Goal: Navigation & Orientation: Find specific page/section

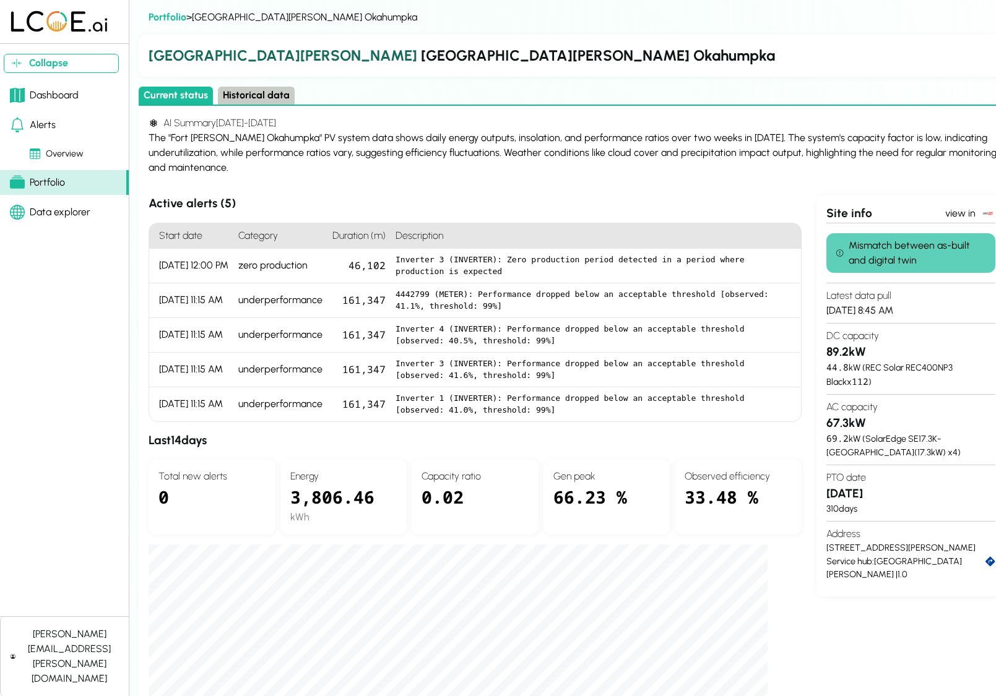
click at [251, 93] on button "Historical data" at bounding box center [256, 96] width 77 height 18
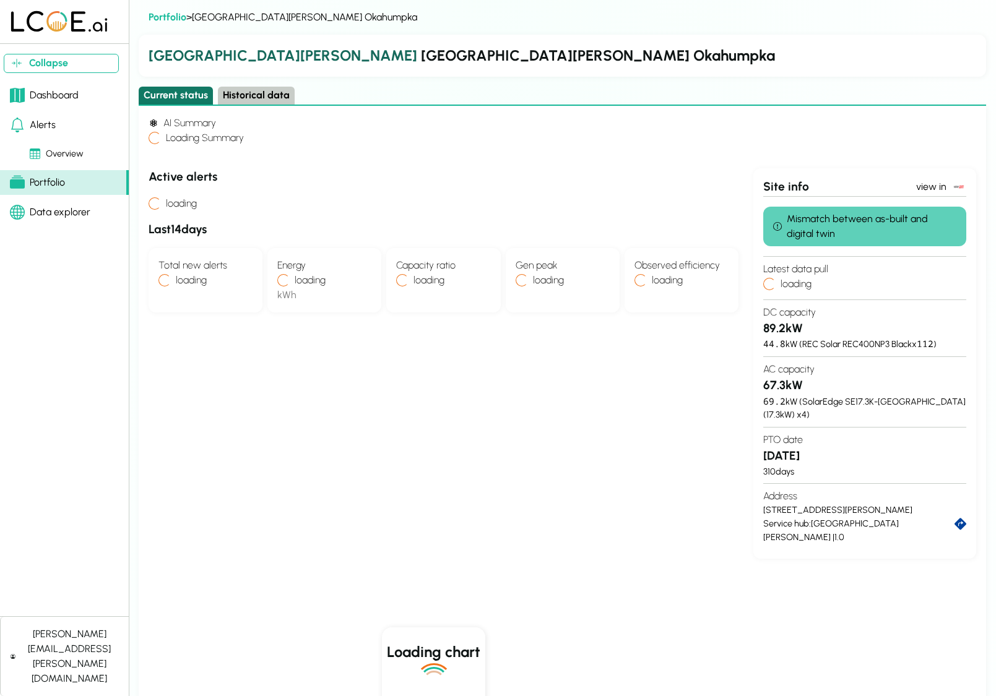
click at [170, 93] on button "Current status" at bounding box center [176, 96] width 74 height 18
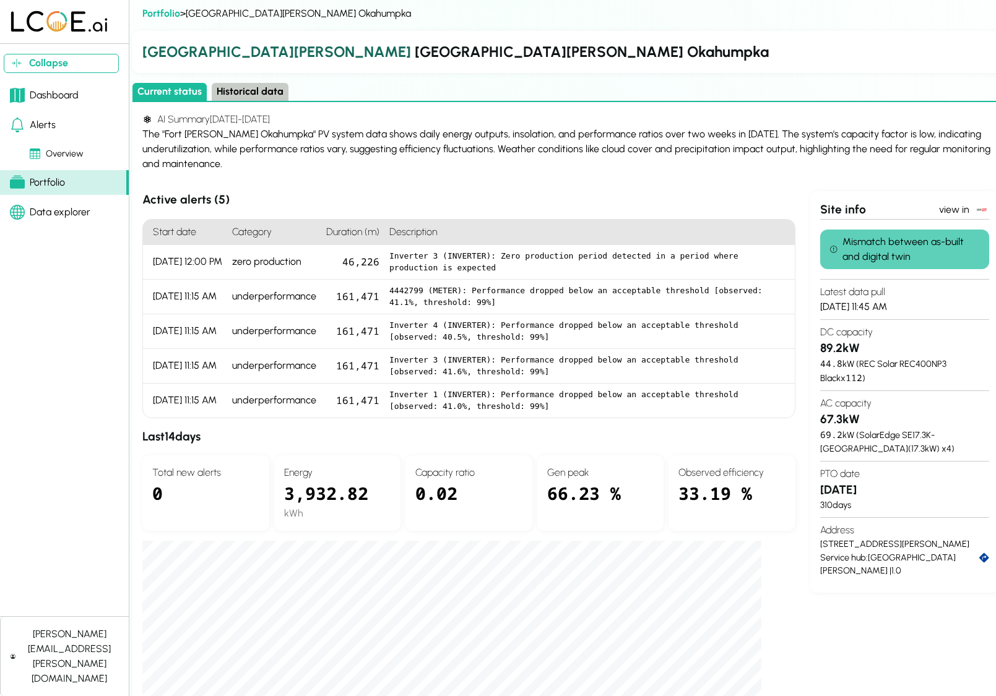
click at [56, 89] on div "Dashboard" at bounding box center [44, 95] width 69 height 15
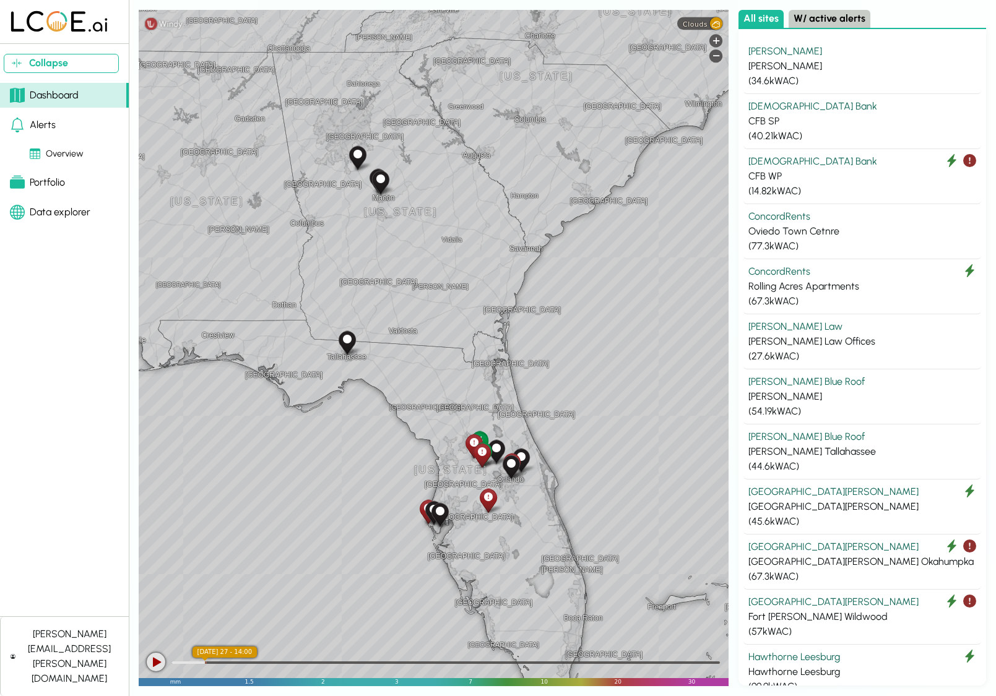
click at [74, 130] on link "Alerts" at bounding box center [64, 125] width 129 height 25
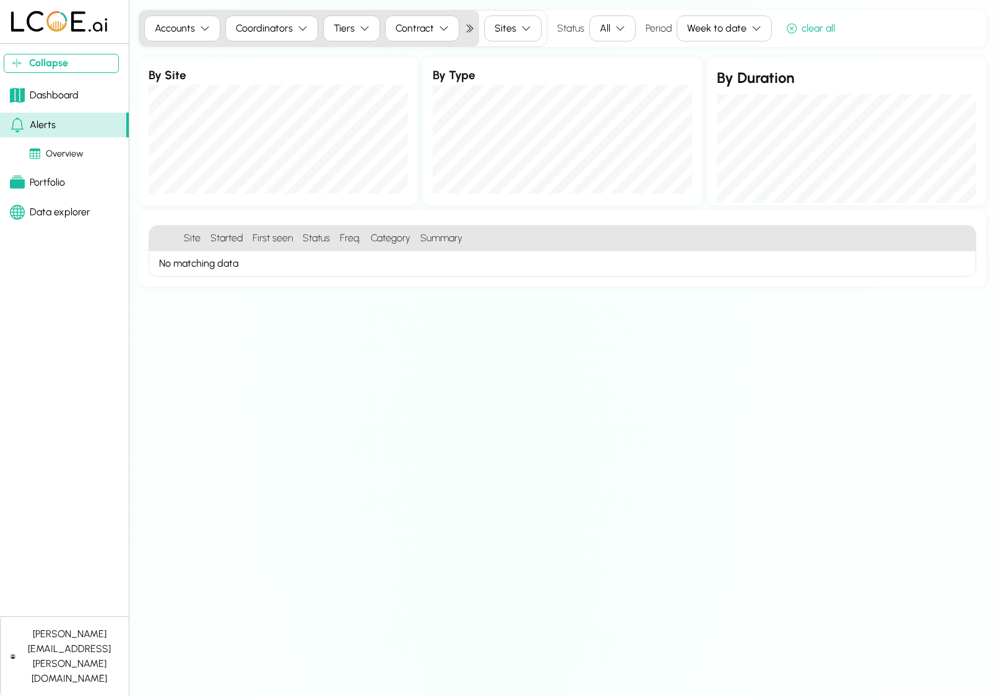
click at [54, 175] on div "Portfolio" at bounding box center [37, 182] width 55 height 15
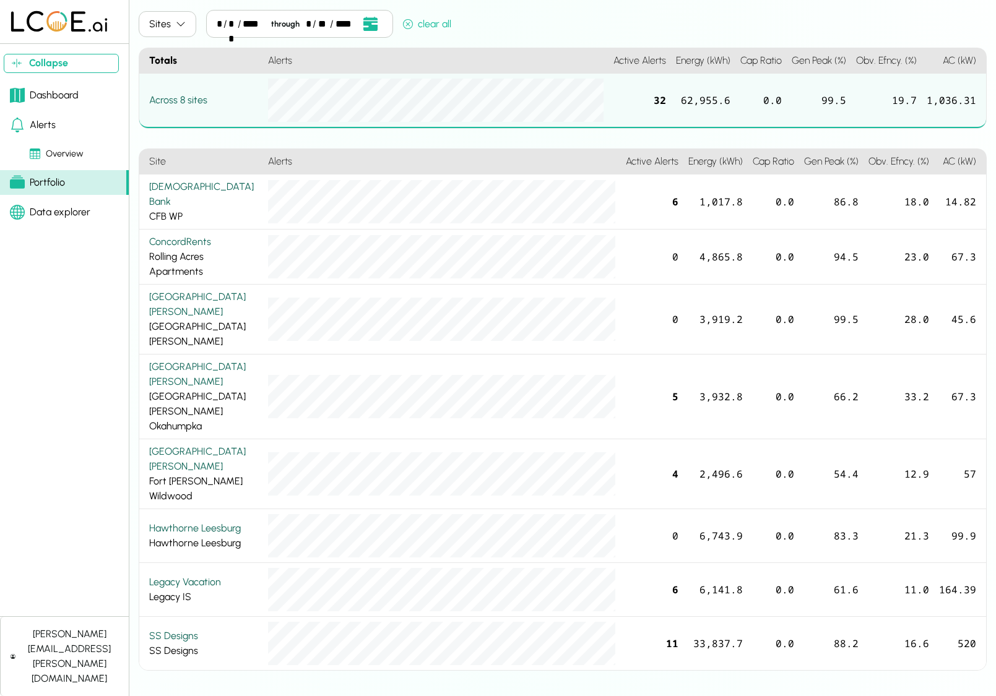
click at [58, 201] on link "Data explorer" at bounding box center [64, 212] width 129 height 25
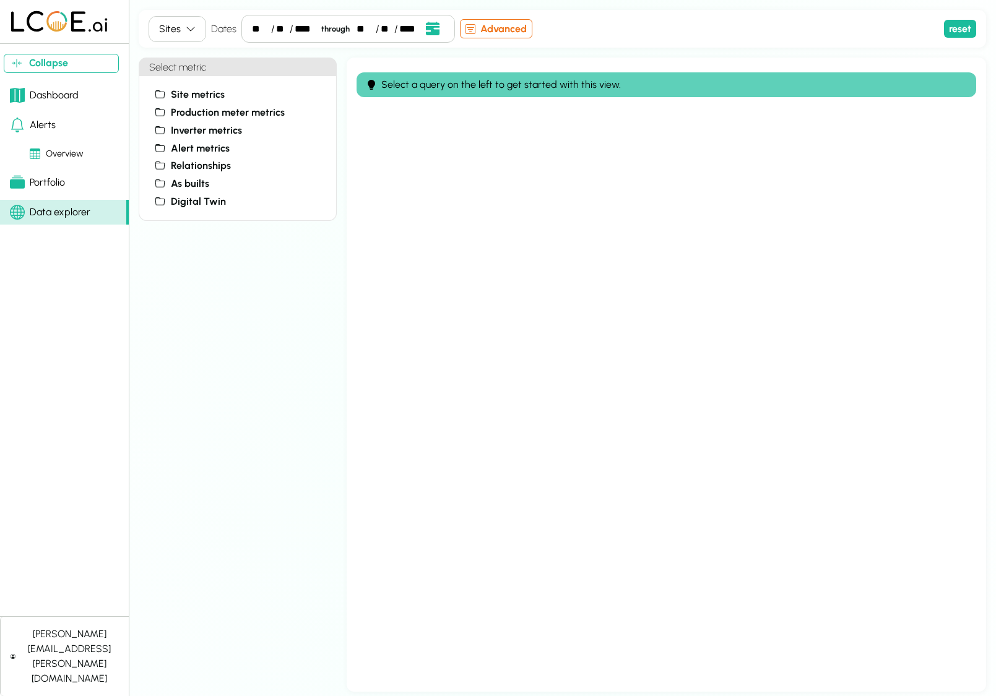
click at [40, 100] on div "Dashboard" at bounding box center [44, 95] width 69 height 15
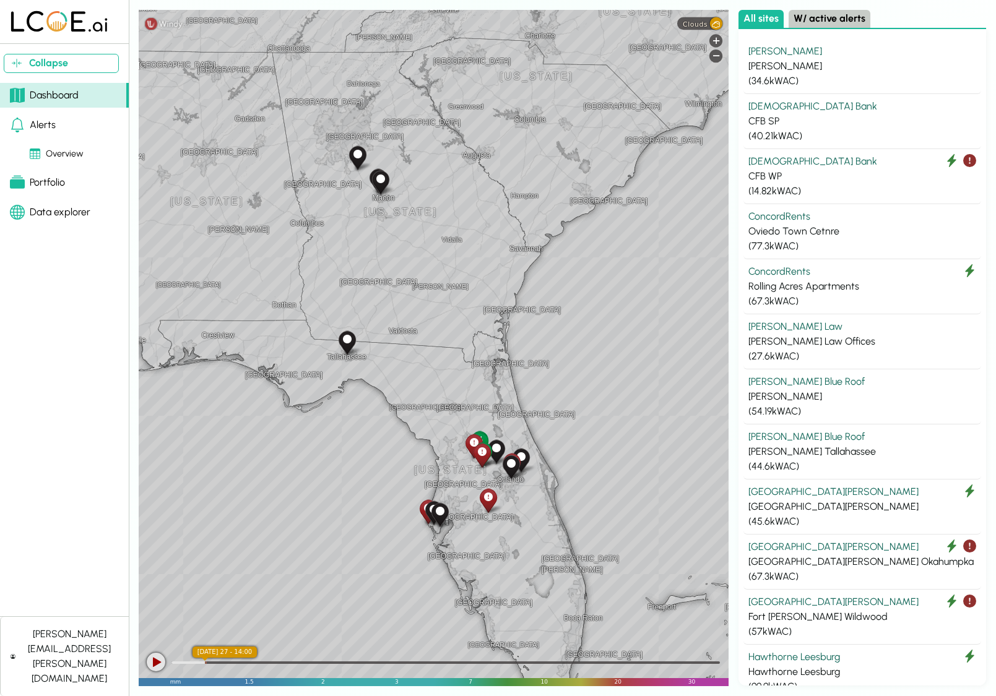
click at [34, 100] on div "Dashboard" at bounding box center [44, 95] width 69 height 15
click at [41, 179] on div "Portfolio" at bounding box center [37, 182] width 55 height 15
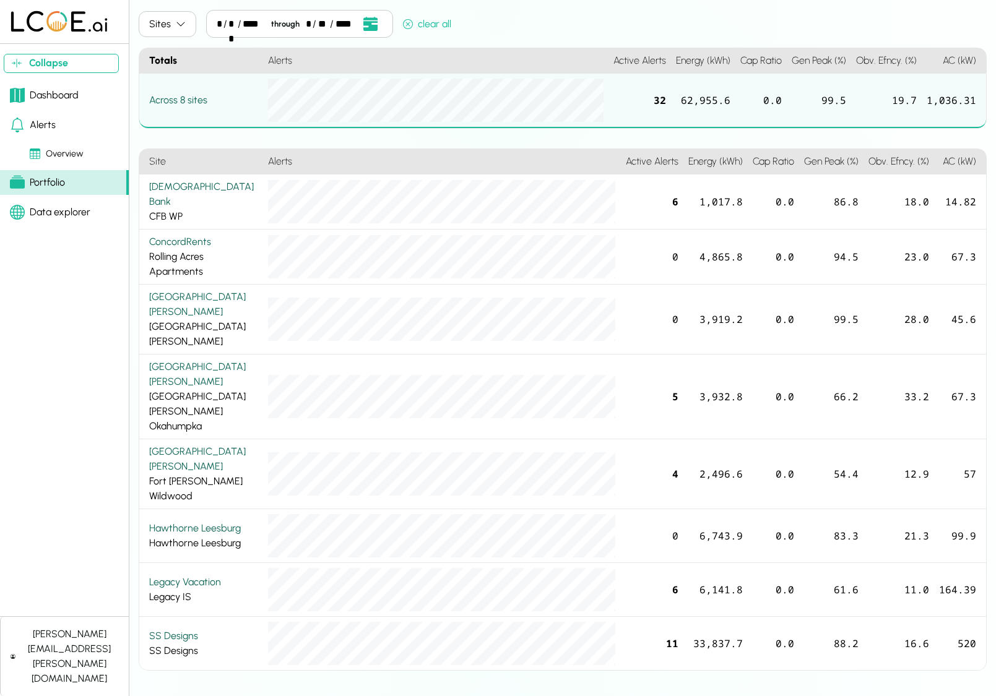
click at [46, 119] on div "Alerts" at bounding box center [33, 125] width 46 height 15
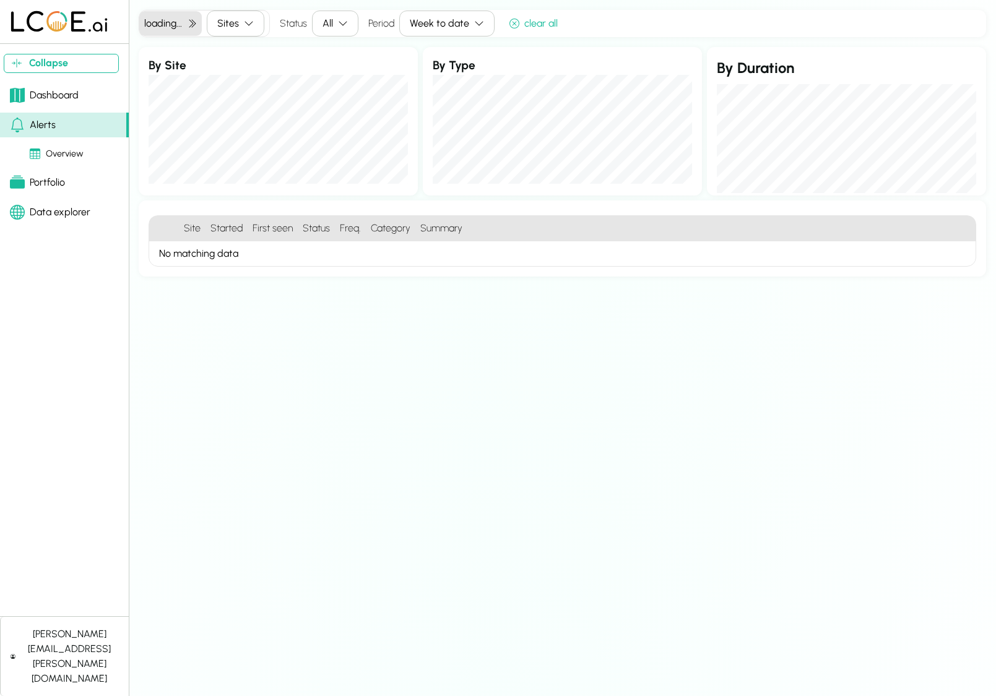
click at [47, 210] on div "Data explorer" at bounding box center [50, 212] width 80 height 15
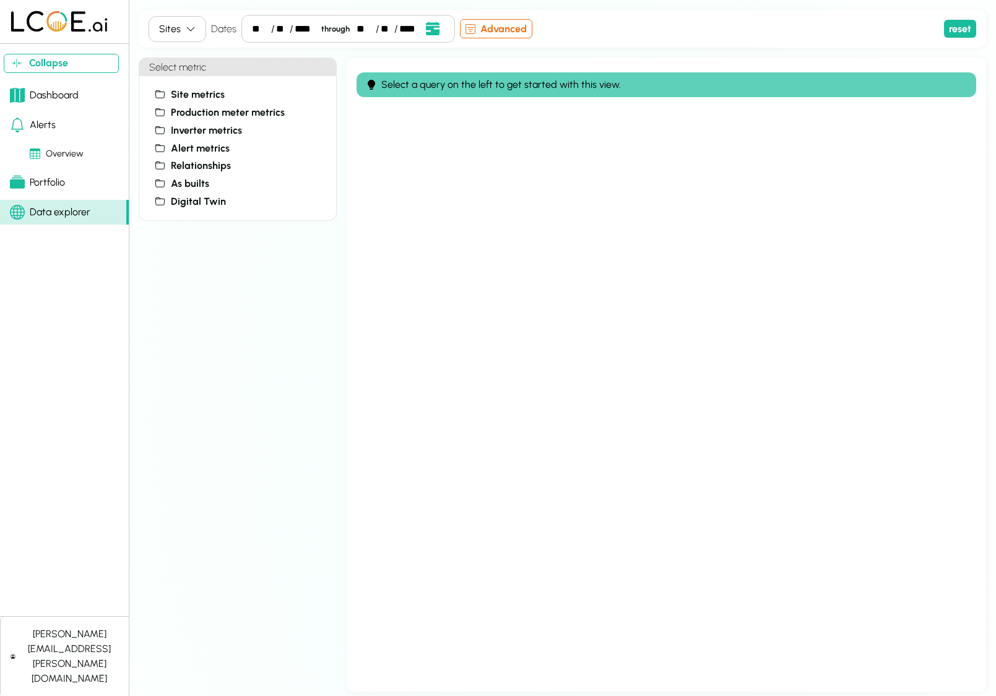
click at [45, 183] on div "Portfolio" at bounding box center [37, 182] width 55 height 15
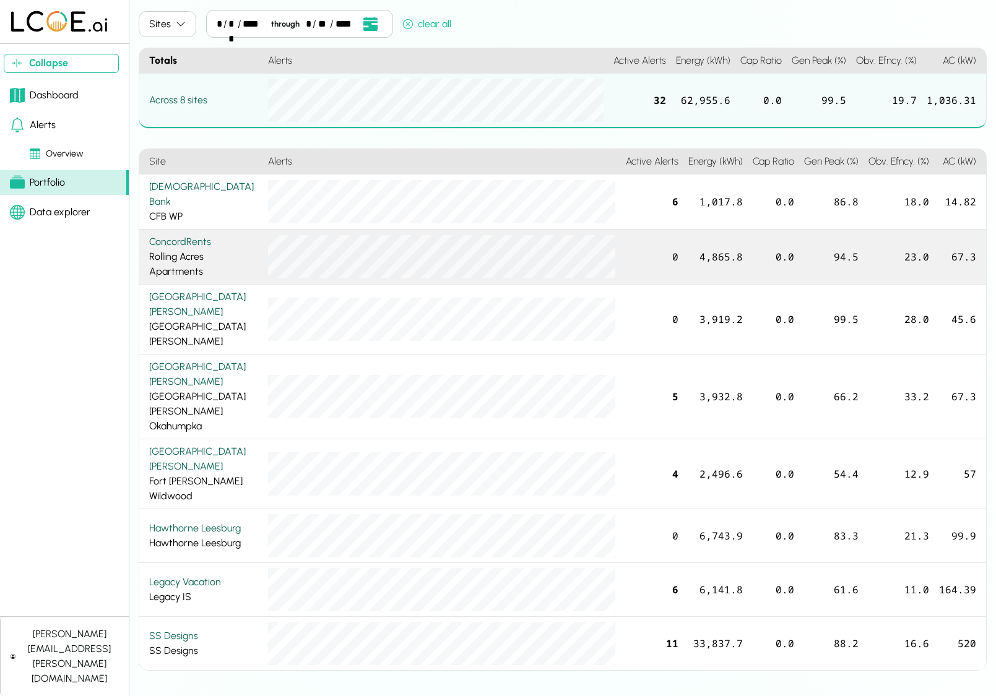
click at [201, 274] on div "ConcordRents Rolling Acres Apartments" at bounding box center [201, 257] width 124 height 55
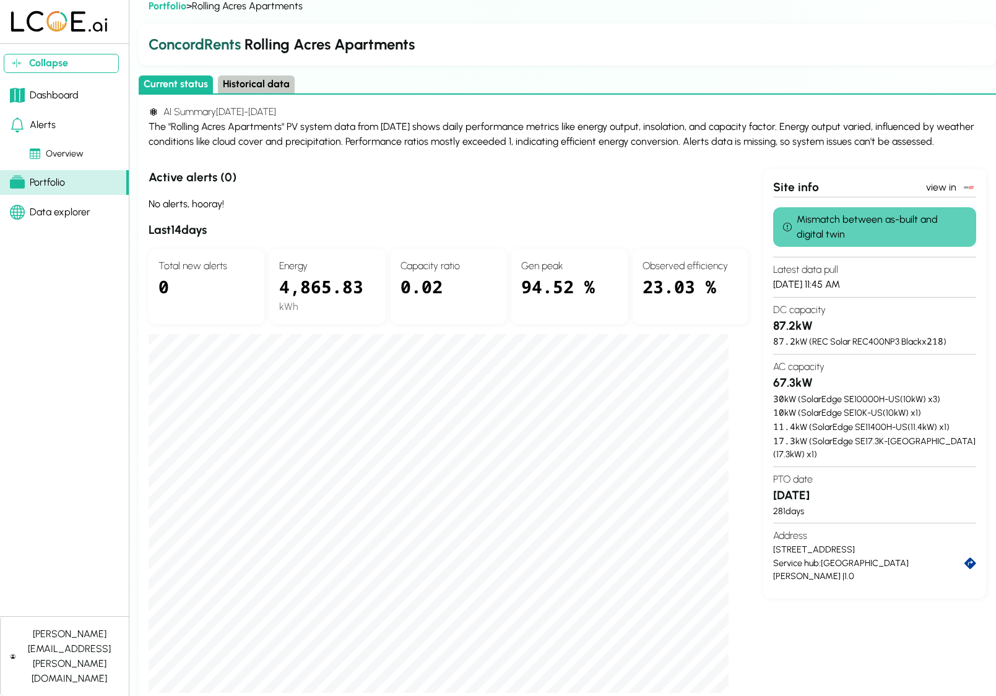
scroll to position [14, 0]
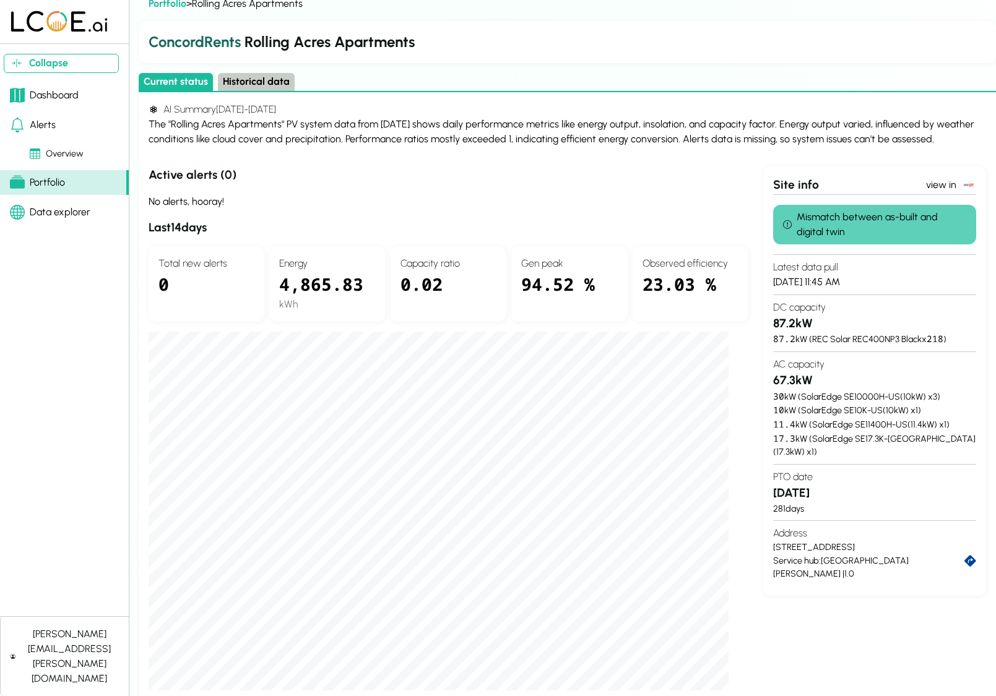
click at [63, 124] on link "Alerts" at bounding box center [64, 125] width 129 height 25
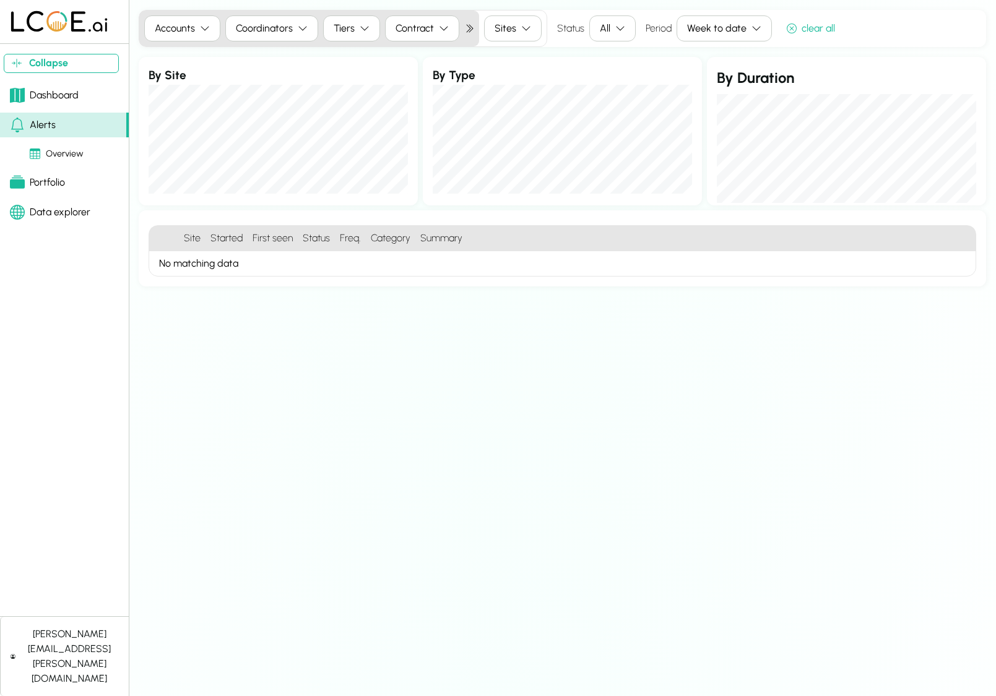
click at [72, 180] on link "Portfolio" at bounding box center [64, 182] width 129 height 25
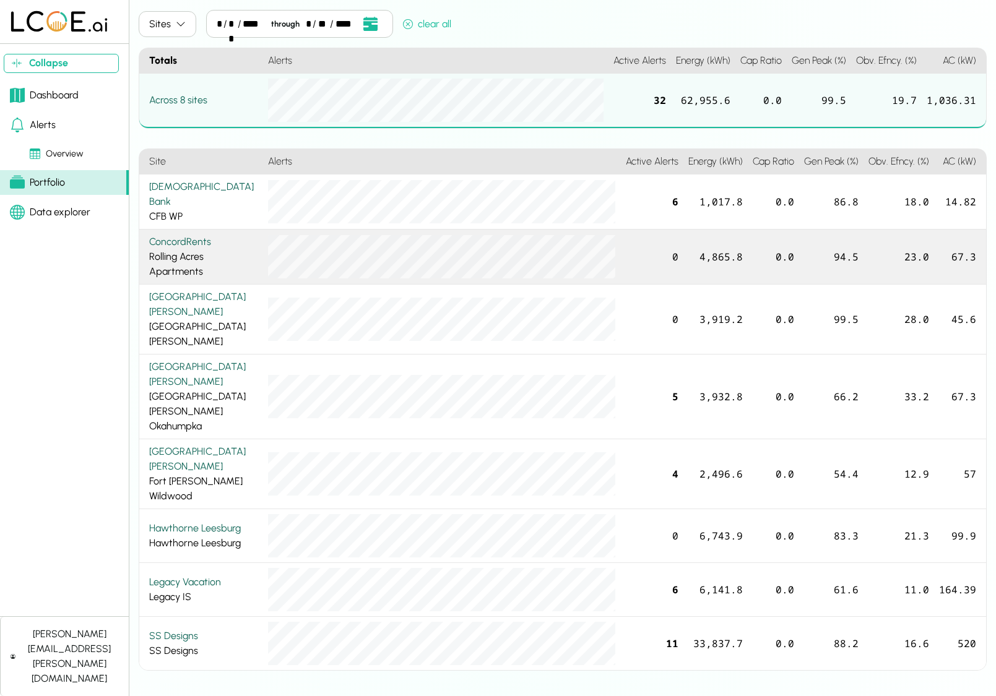
click at [223, 243] on div "ConcordRents" at bounding box center [203, 242] width 109 height 15
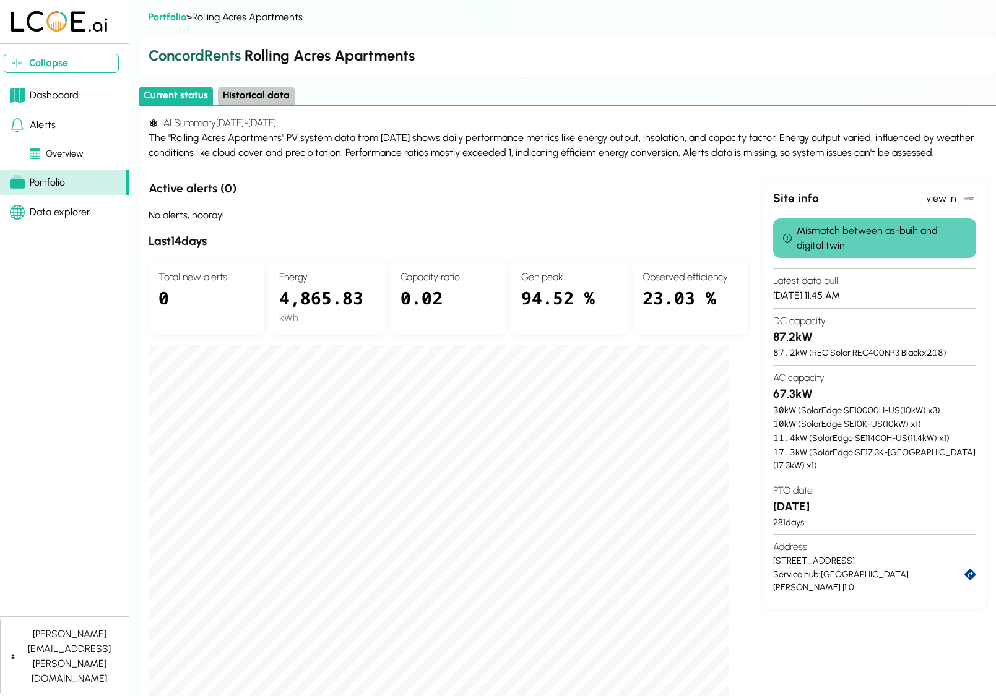
click at [85, 186] on link "Portfolio" at bounding box center [64, 182] width 129 height 25
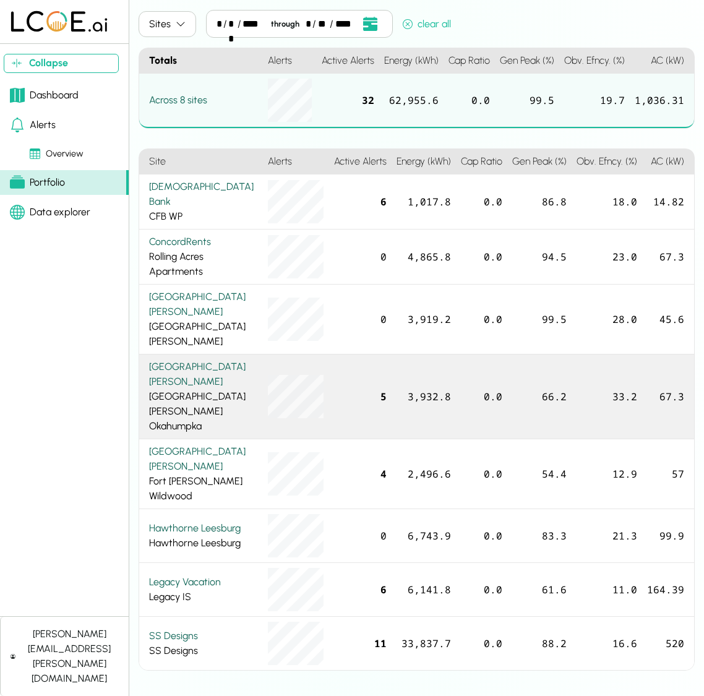
click at [216, 373] on div "Fort Knox Fort Knox Okahumpka" at bounding box center [203, 397] width 109 height 74
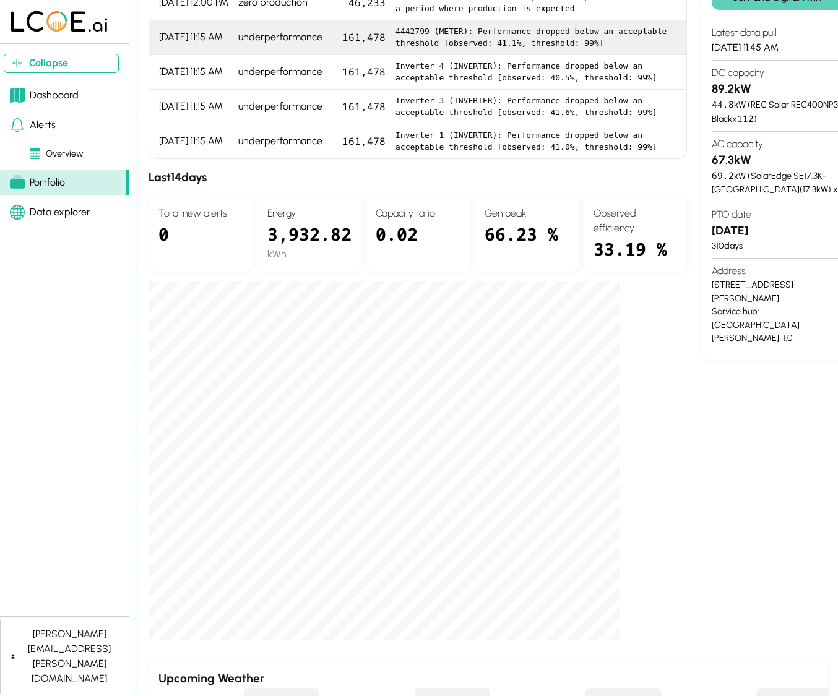
scroll to position [92, 0]
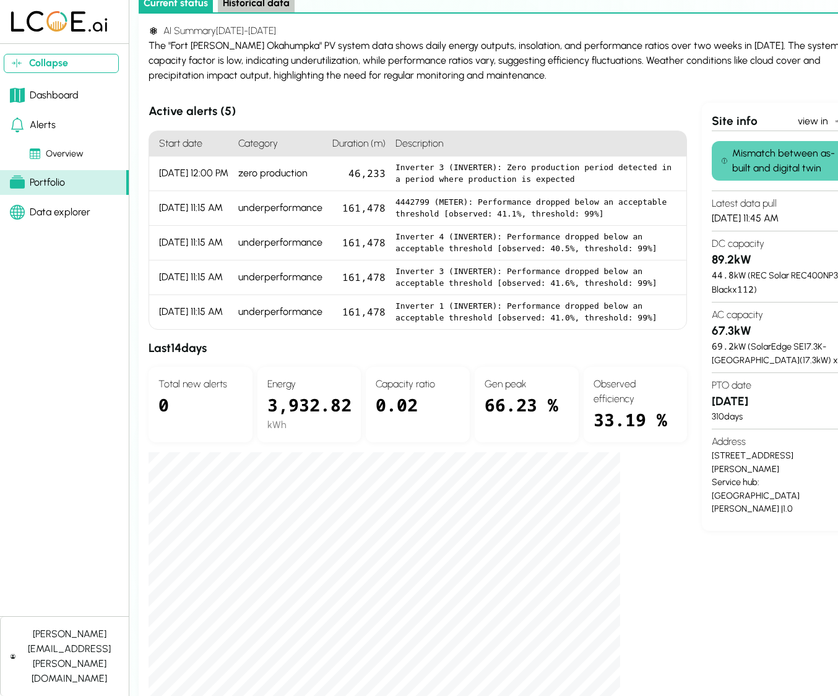
click at [38, 124] on div "Alerts" at bounding box center [33, 125] width 46 height 15
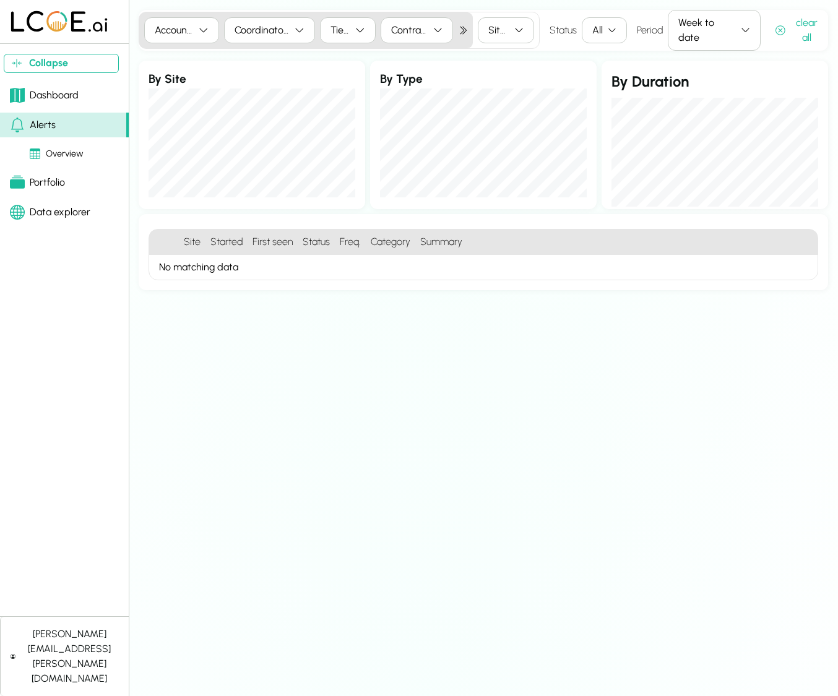
click at [59, 148] on div "Overview" at bounding box center [57, 154] width 54 height 14
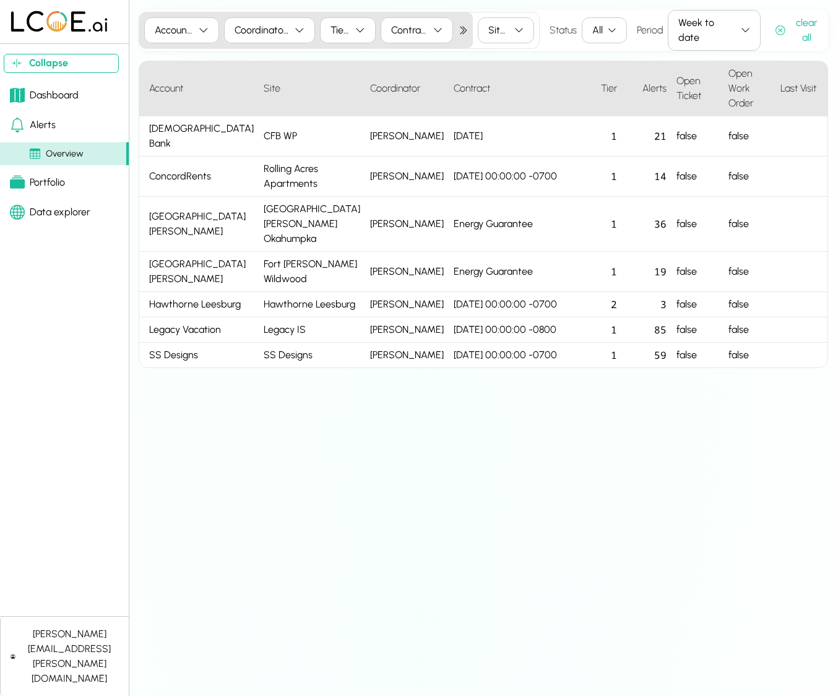
click at [45, 93] on div "Dashboard" at bounding box center [44, 95] width 69 height 15
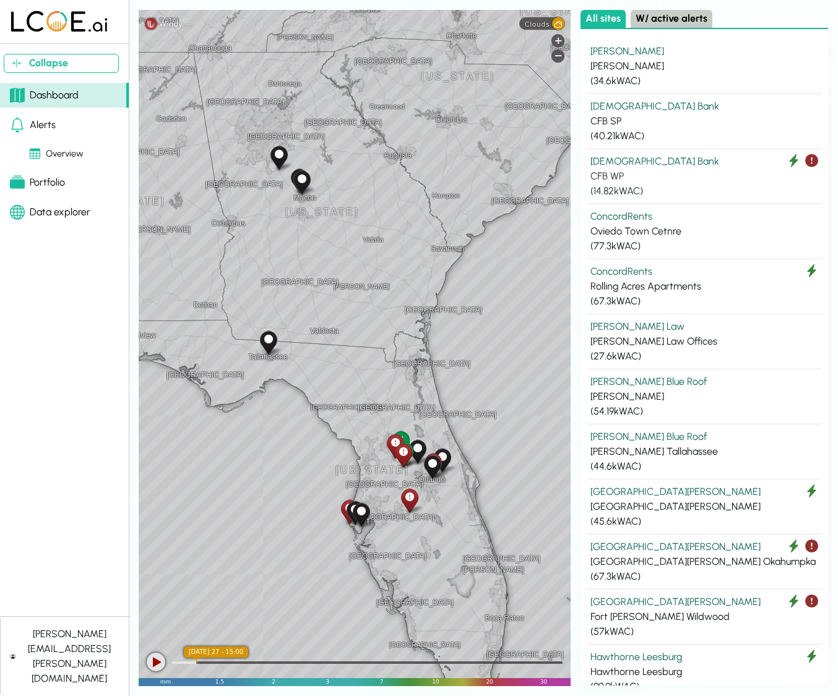
click at [704, 162] on icon at bounding box center [811, 160] width 13 height 13
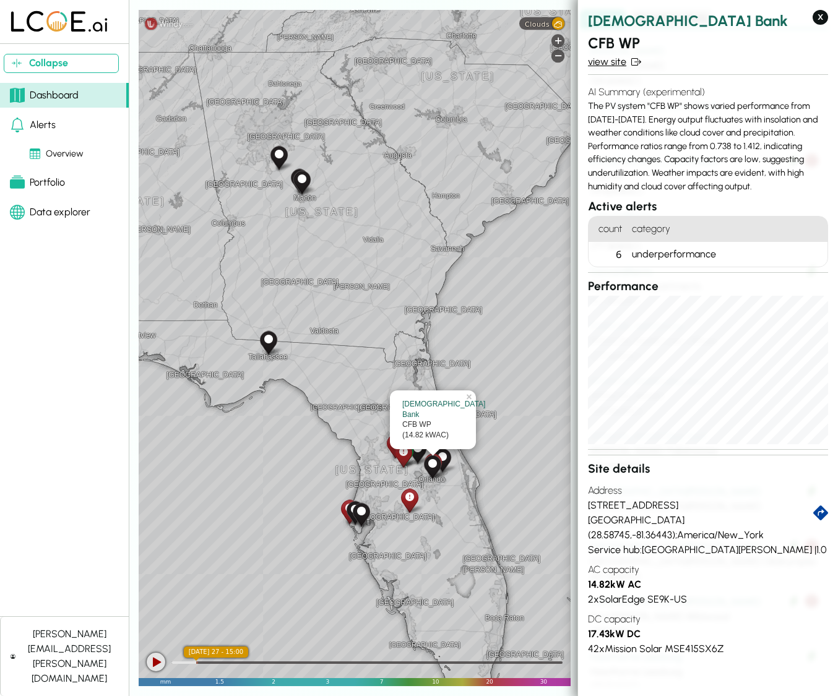
click at [607, 62] on link "view site" at bounding box center [708, 61] width 240 height 15
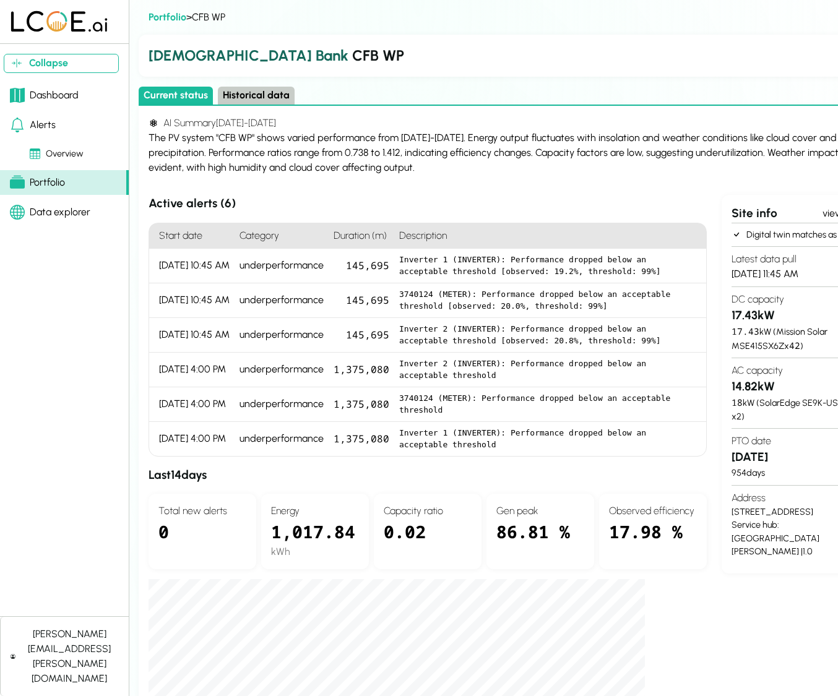
click at [41, 124] on div "Alerts" at bounding box center [33, 125] width 46 height 15
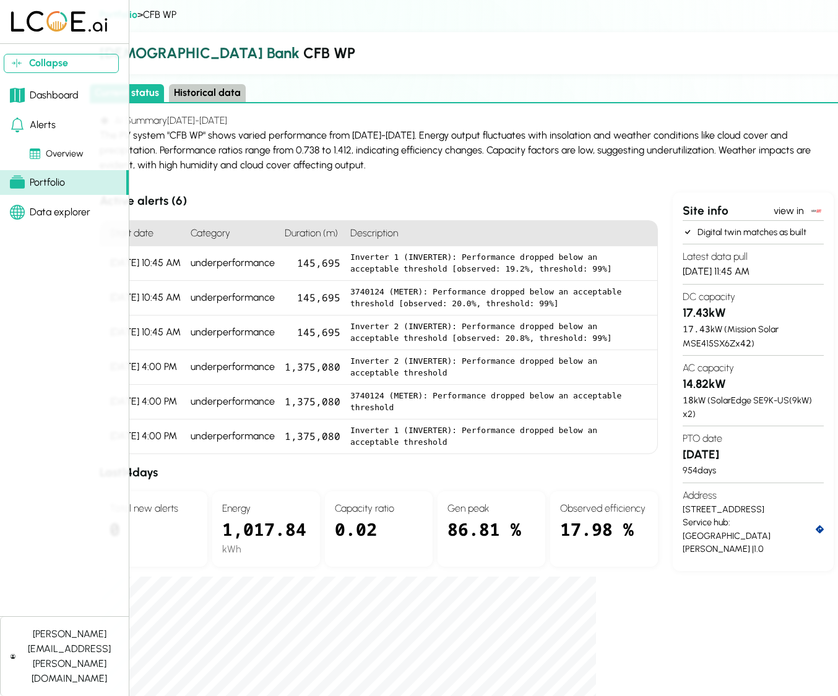
scroll to position [2, 54]
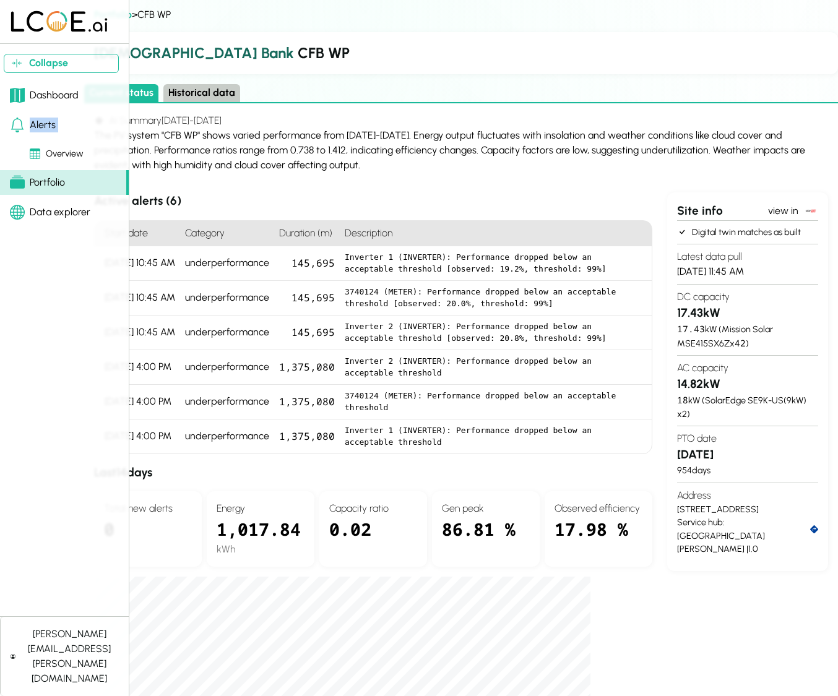
click at [38, 123] on div "Alerts" at bounding box center [33, 125] width 46 height 15
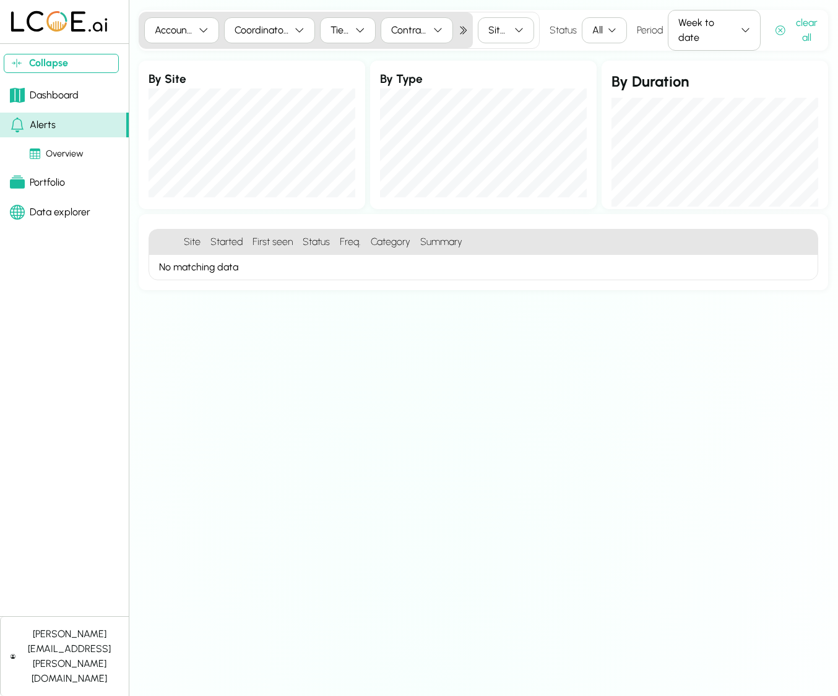
click at [507, 32] on div "Sites" at bounding box center [498, 30] width 21 height 15
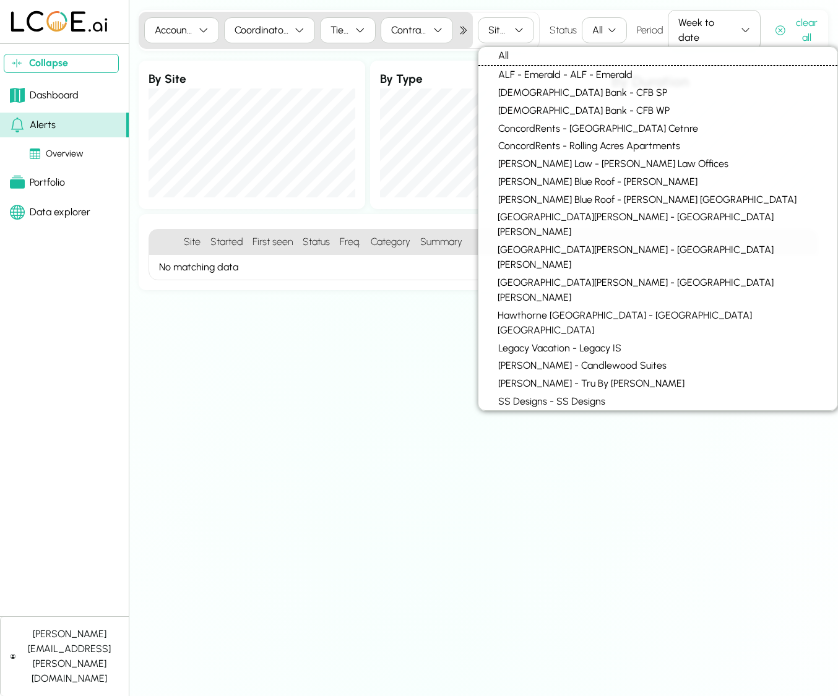
click at [400, 316] on div "Accounts Coordinators Tiers Contract Sites Status All Period Week to date clear…" at bounding box center [483, 348] width 689 height 676
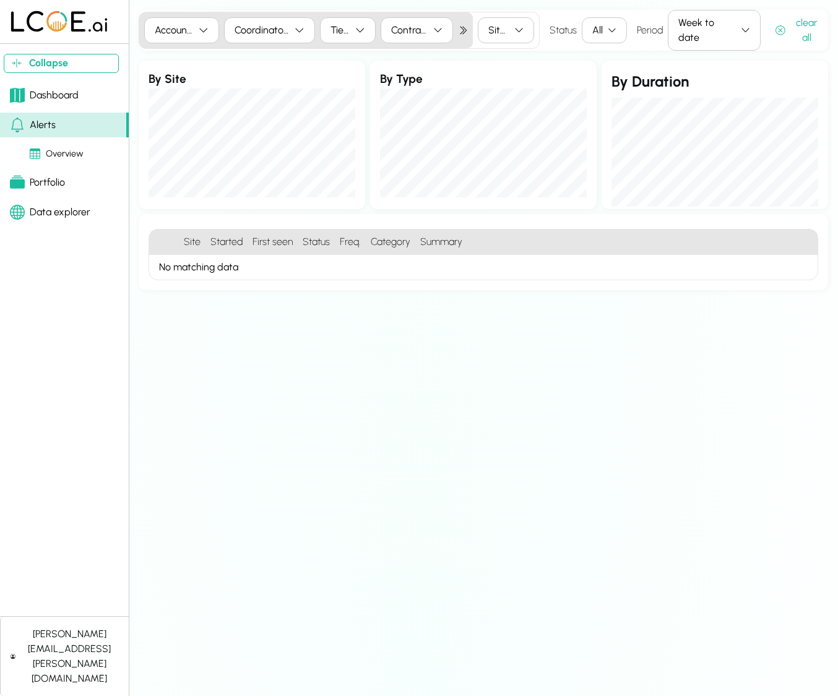
click at [56, 176] on div "Portfolio" at bounding box center [37, 182] width 55 height 15
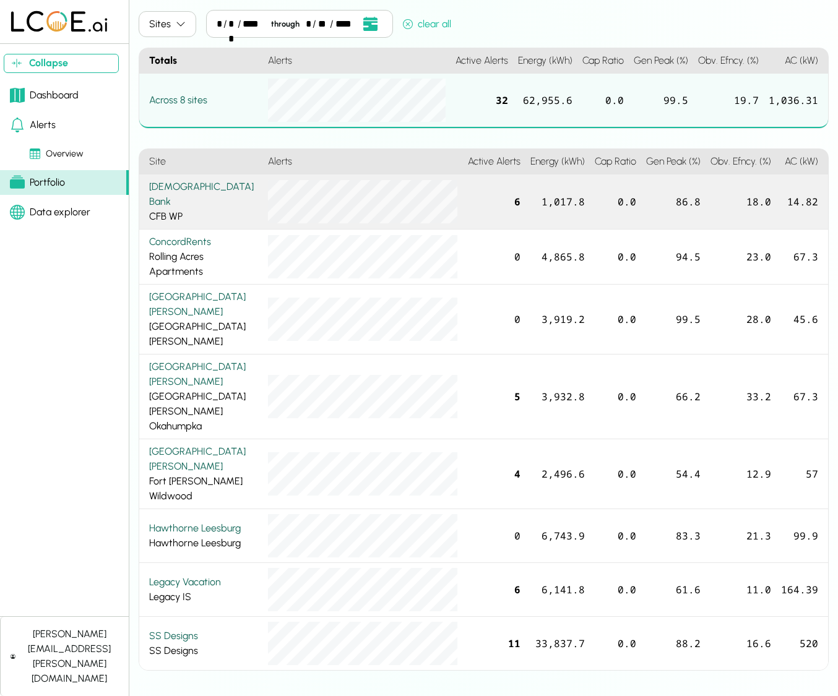
click at [218, 208] on div "Climate First Bank CFB WP" at bounding box center [203, 201] width 109 height 45
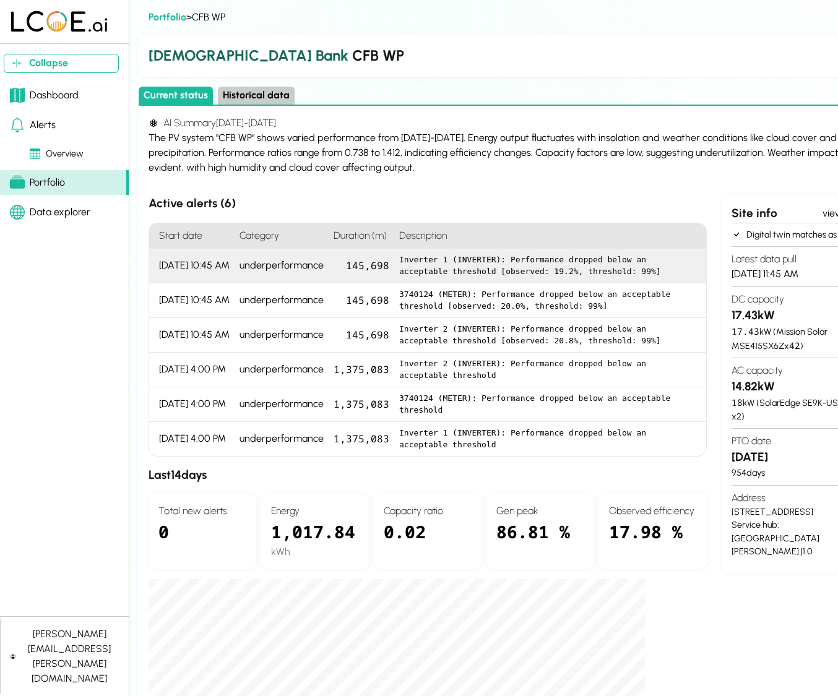
click at [229, 264] on div "[DATE] 10:45 AM" at bounding box center [191, 266] width 85 height 35
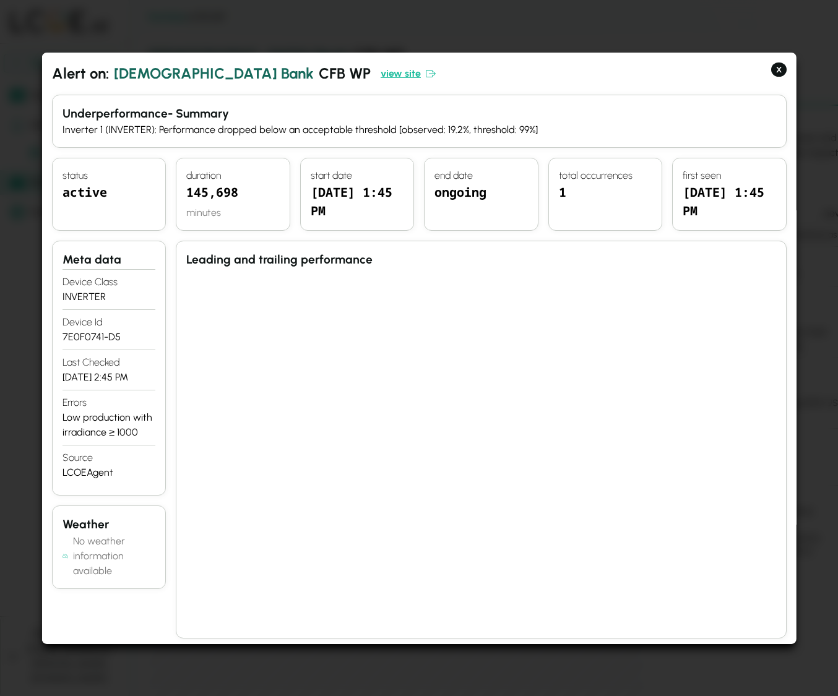
click at [381, 70] on link "view site" at bounding box center [408, 73] width 55 height 15
click at [426, 76] on icon at bounding box center [431, 73] width 10 height 10
click at [704, 68] on button "X" at bounding box center [778, 69] width 15 height 15
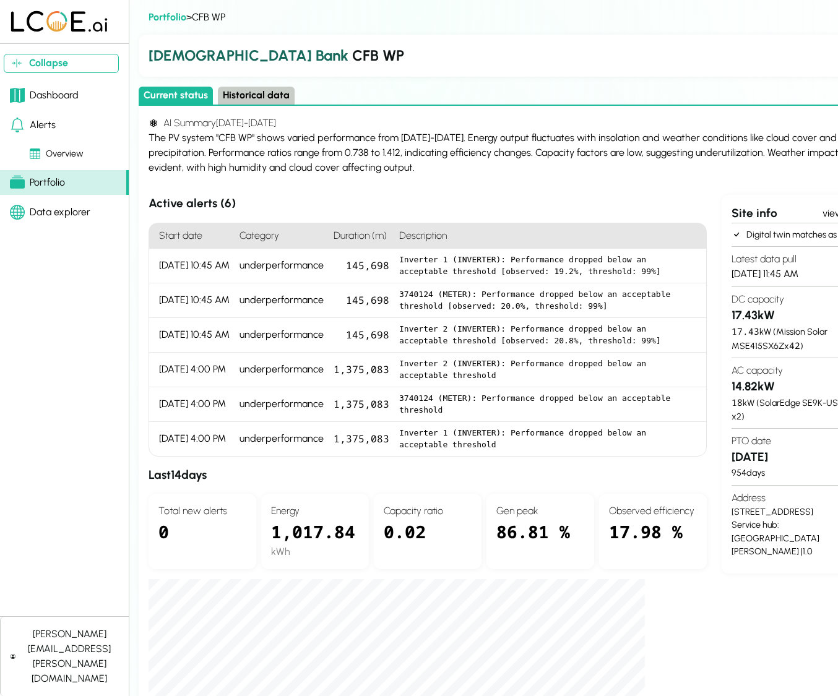
click at [44, 183] on div "Portfolio" at bounding box center [37, 182] width 55 height 15
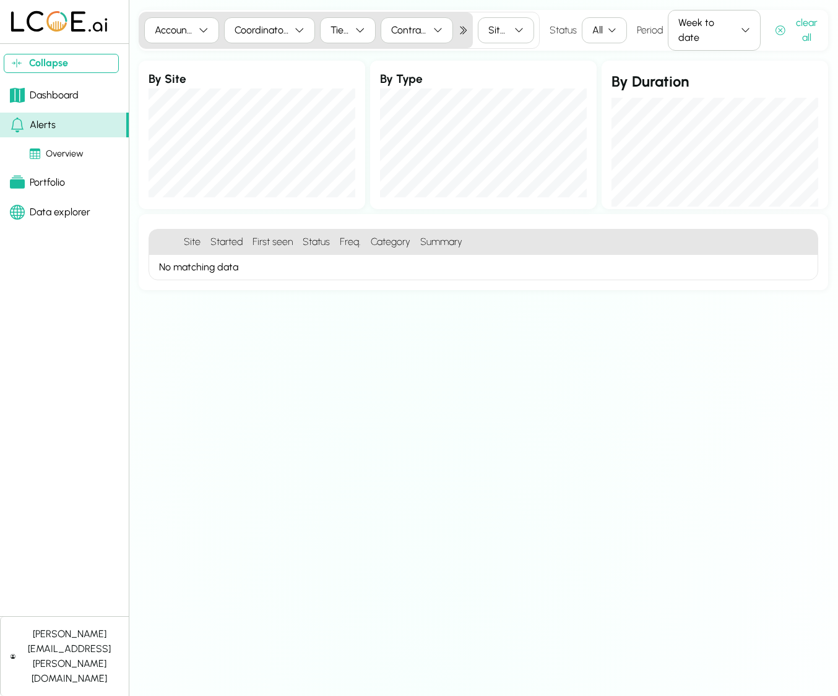
click at [490, 28] on div "Sites" at bounding box center [498, 30] width 21 height 15
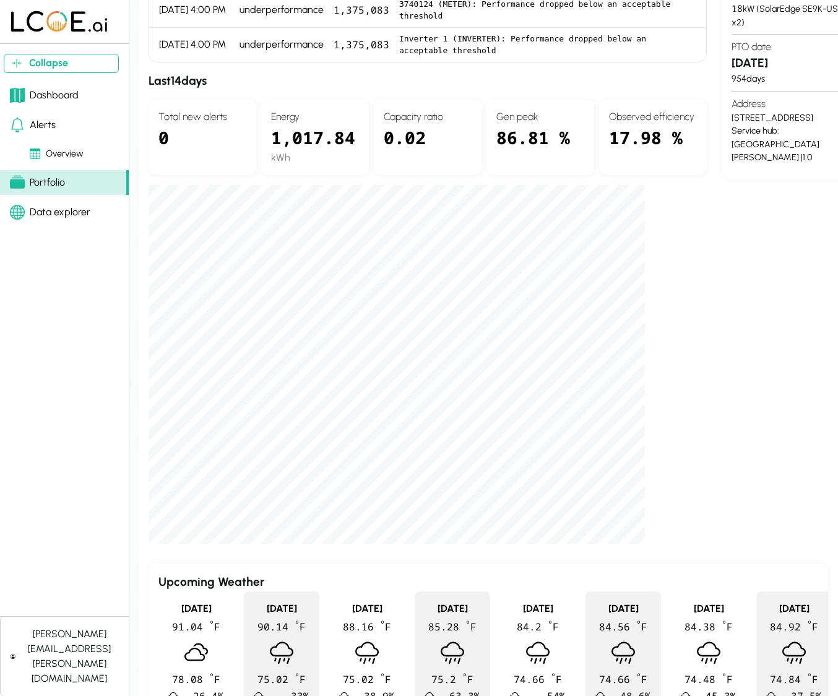
scroll to position [394, 2]
